Goal: Check status

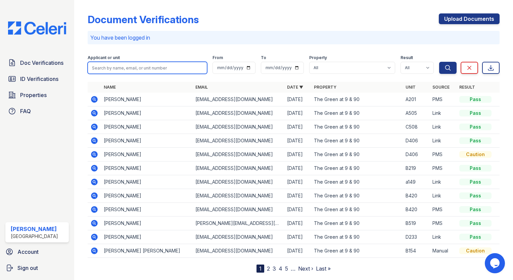
click at [138, 66] on input "search" at bounding box center [147, 68] width 119 height 12
type input "[PERSON_NAME]"
click at [439, 62] on button "Search" at bounding box center [447, 68] width 17 height 12
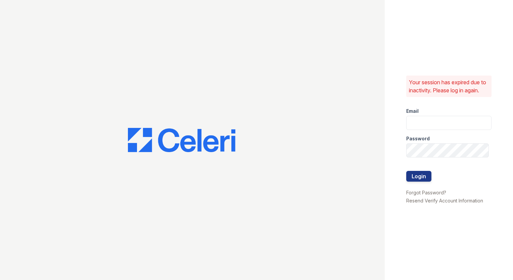
type input "amgonzalez@willowbridgepc.com"
click at [417, 176] on button "Login" at bounding box center [418, 176] width 25 height 11
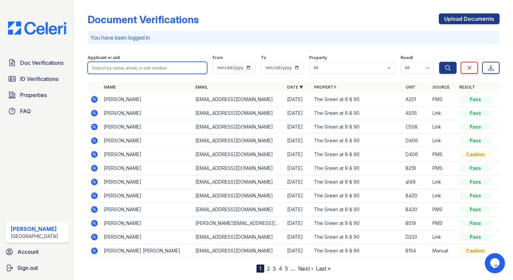
click at [113, 66] on input "search" at bounding box center [147, 68] width 119 height 12
type input "[PERSON_NAME]"
click at [439, 62] on button "Search" at bounding box center [447, 68] width 17 height 12
